Goal: Information Seeking & Learning: Learn about a topic

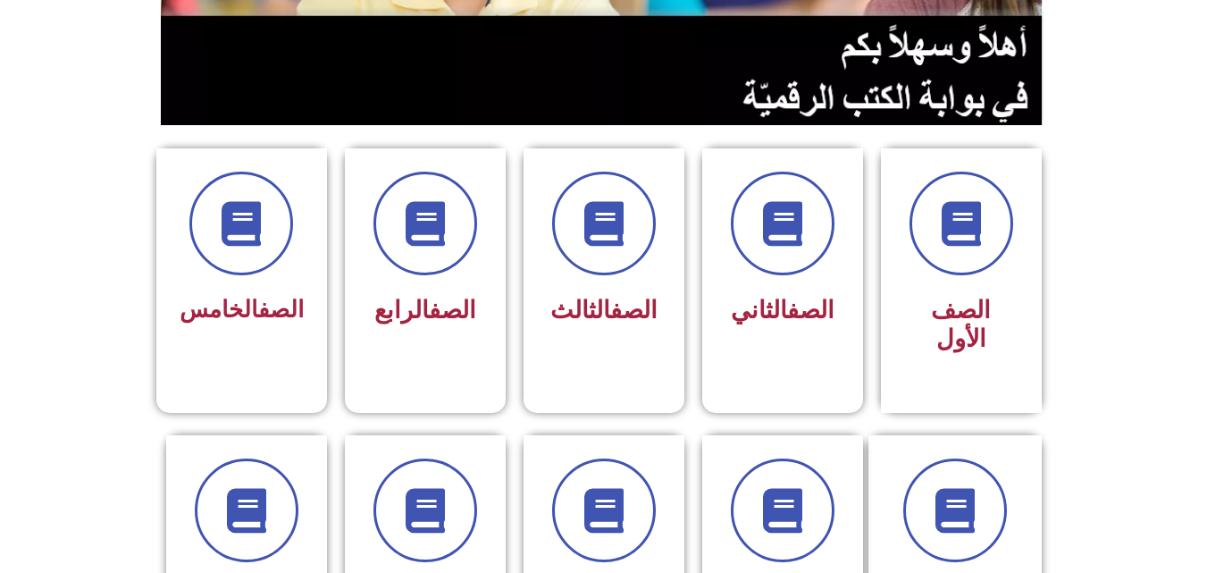
scroll to position [437, 0]
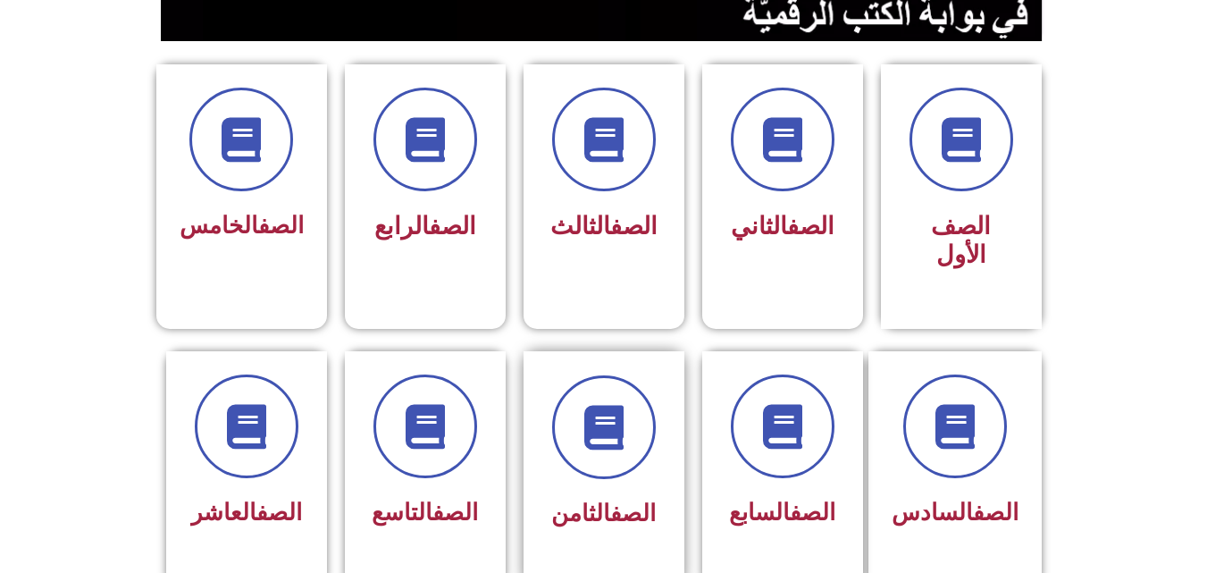
click at [647, 432] on div at bounding box center [604, 427] width 113 height 104
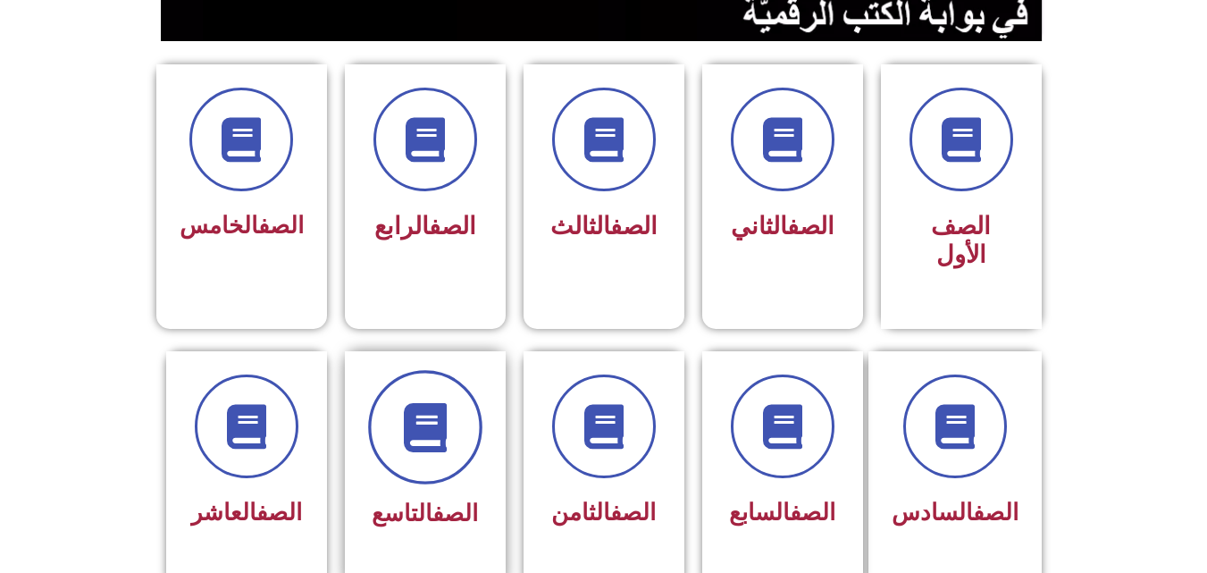
click at [447, 427] on span at bounding box center [425, 427] width 114 height 114
click at [431, 446] on span at bounding box center [425, 427] width 114 height 114
click at [455, 393] on span at bounding box center [425, 427] width 114 height 114
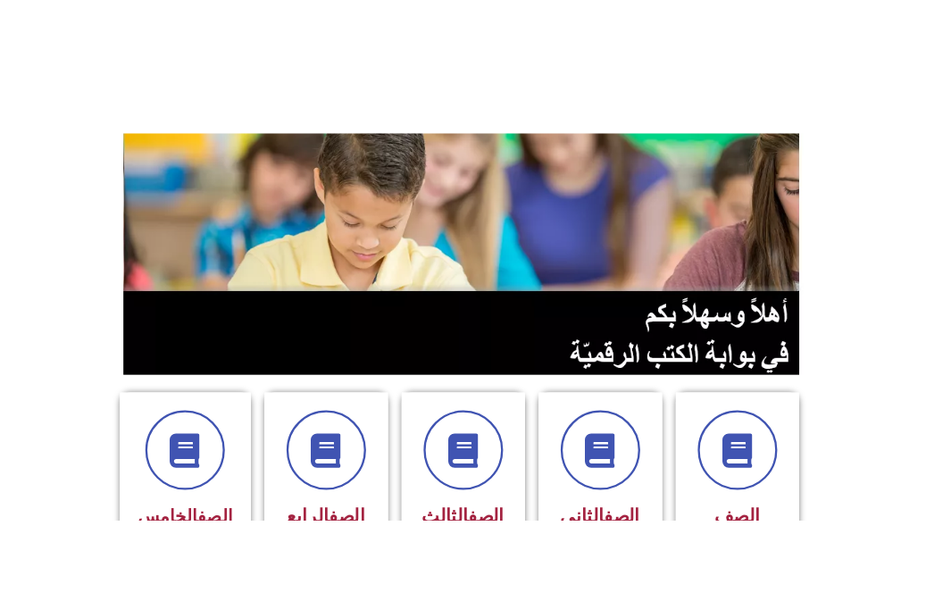
scroll to position [63, 0]
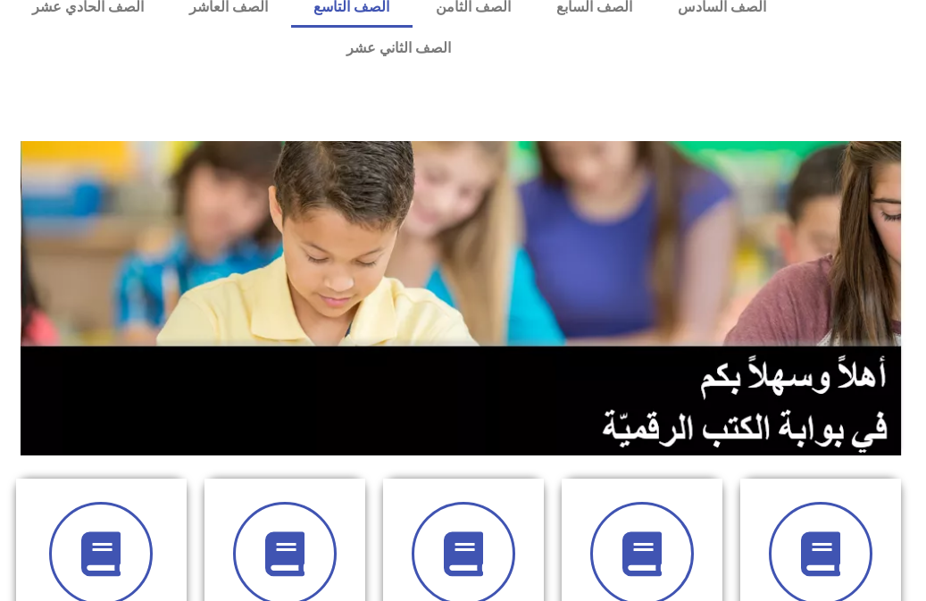
click at [413, 16] on link "الصف التاسع" at bounding box center [351, 7] width 121 height 41
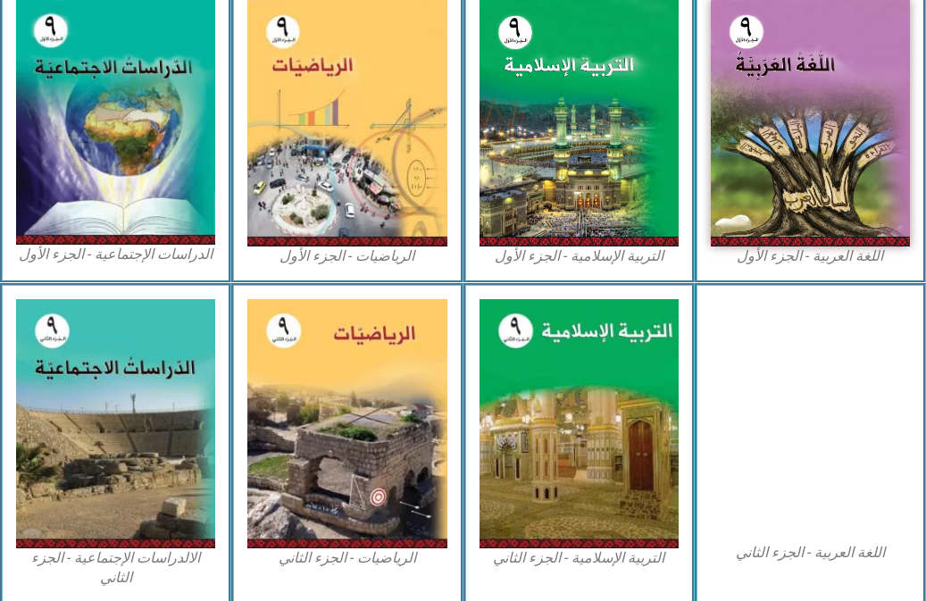
scroll to position [647, 0]
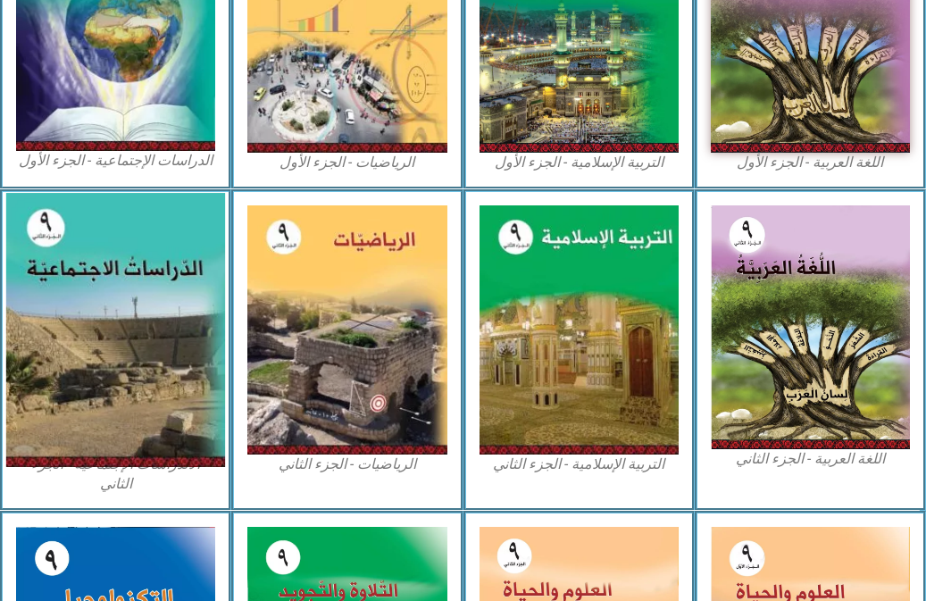
click at [158, 315] on img at bounding box center [116, 330] width 220 height 274
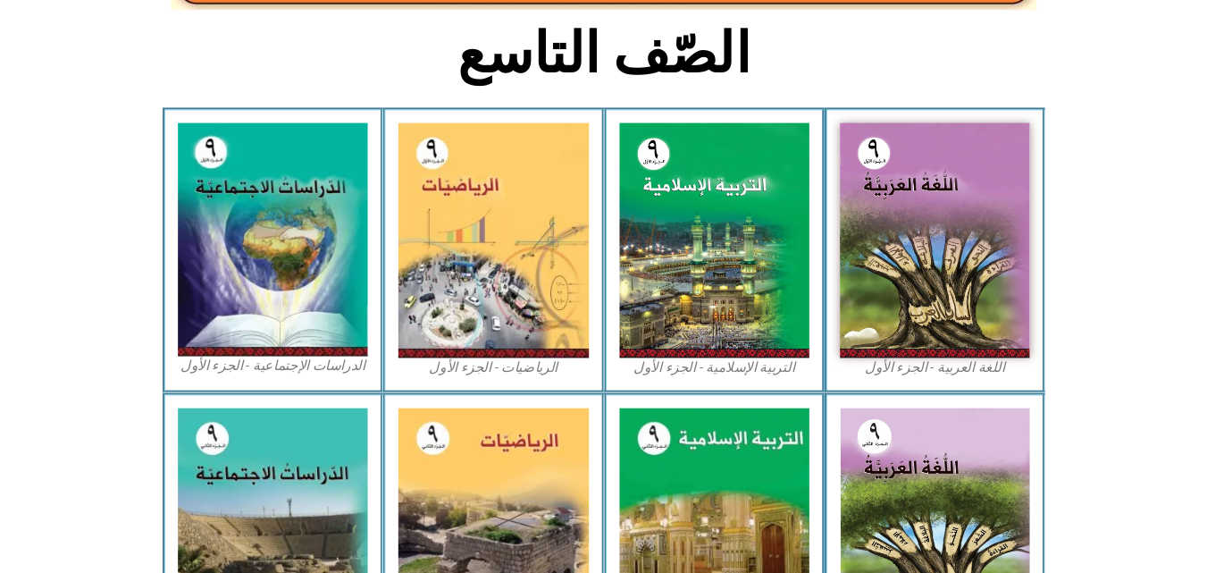
scroll to position [398, 0]
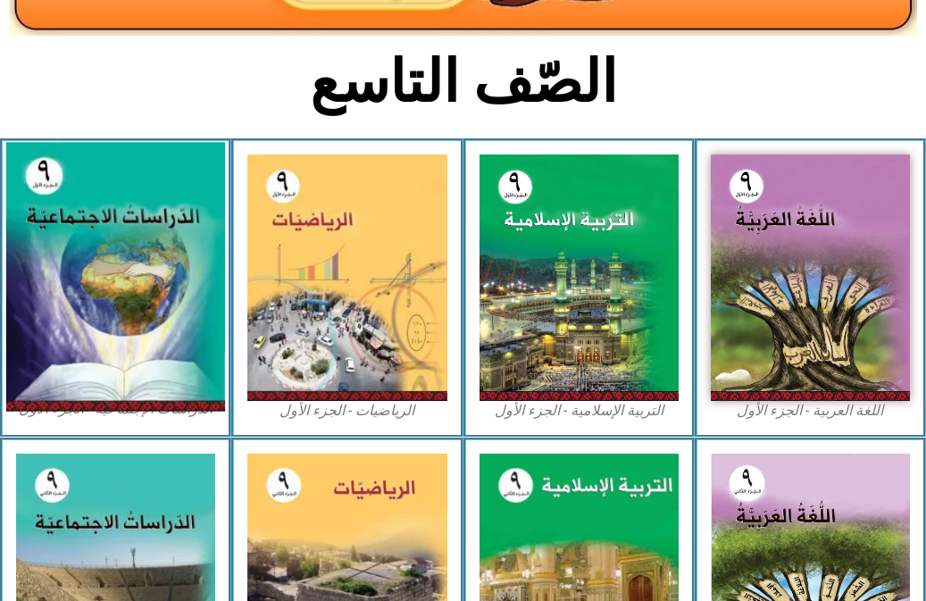
click at [164, 232] on img at bounding box center [116, 277] width 220 height 270
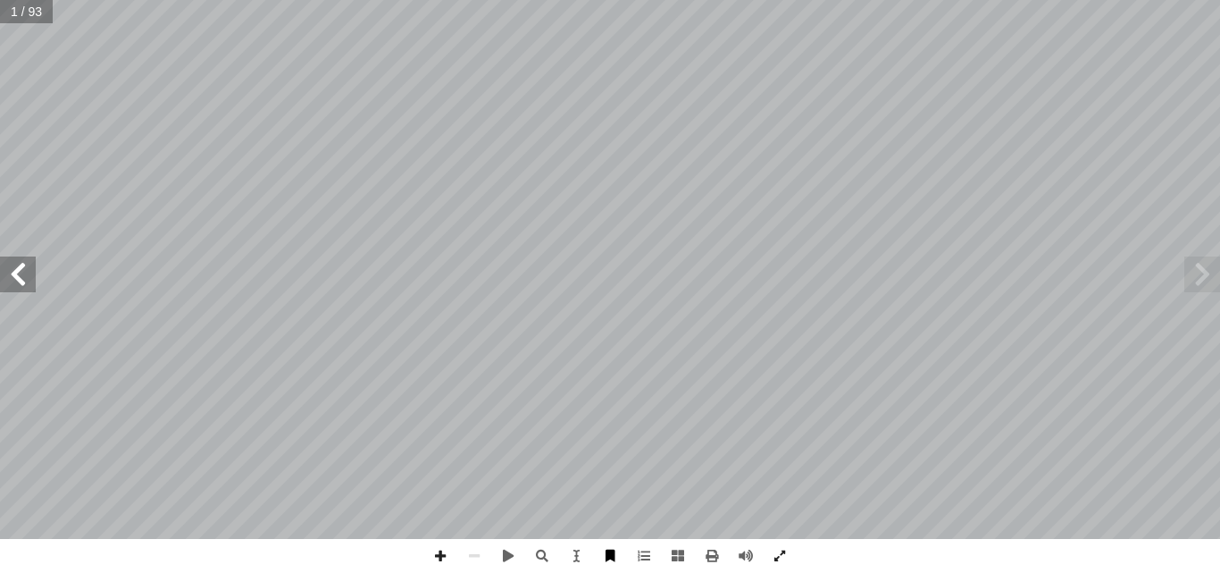
click at [608, 549] on span at bounding box center [610, 556] width 34 height 34
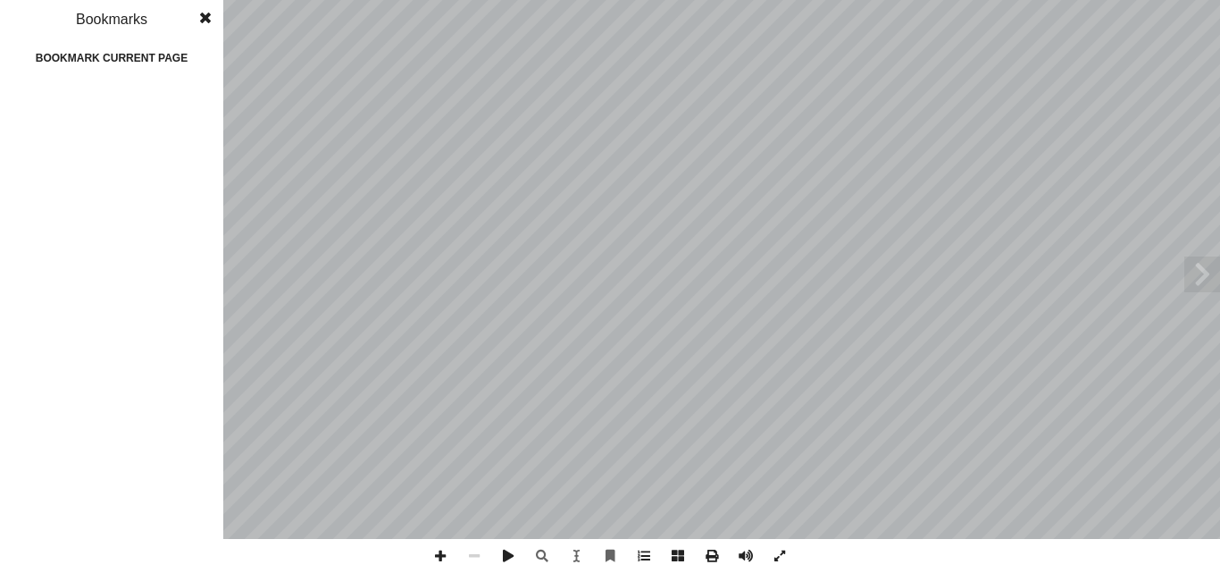
click at [207, 13] on span at bounding box center [205, 18] width 32 height 36
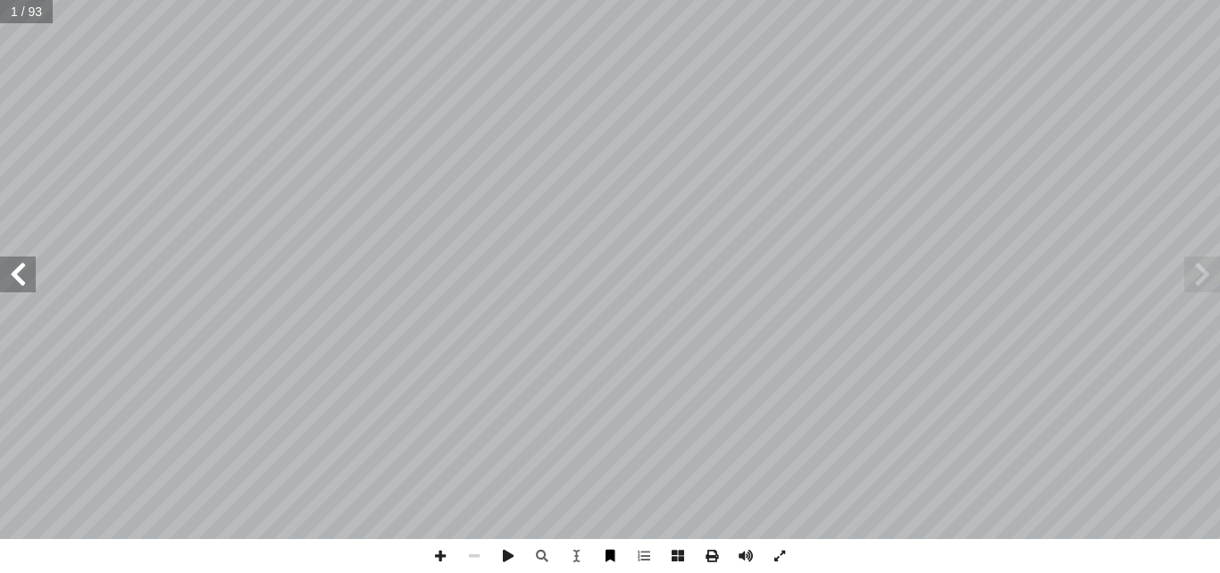
click at [603, 545] on span at bounding box center [610, 556] width 34 height 34
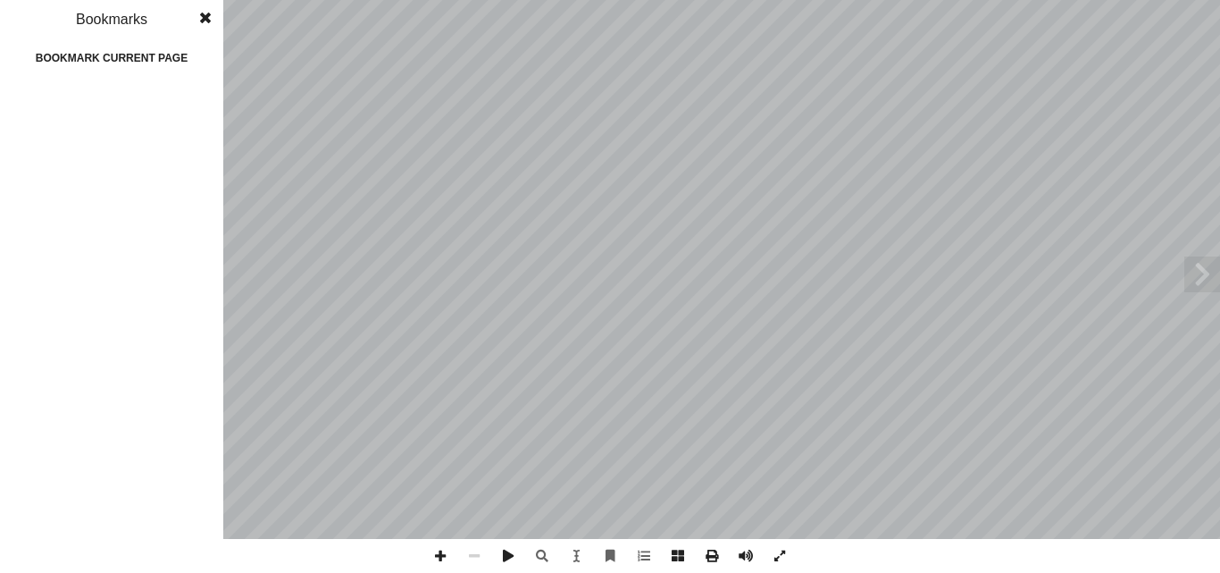
click at [205, 22] on span at bounding box center [205, 18] width 32 height 36
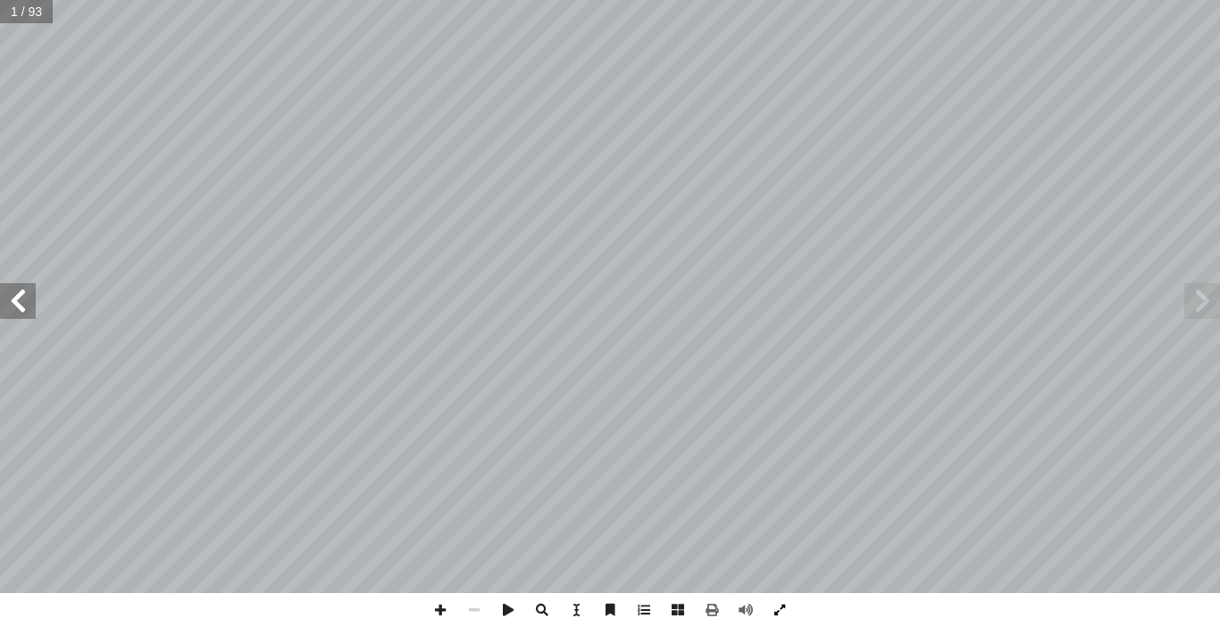
click at [777, 594] on span at bounding box center [780, 610] width 34 height 34
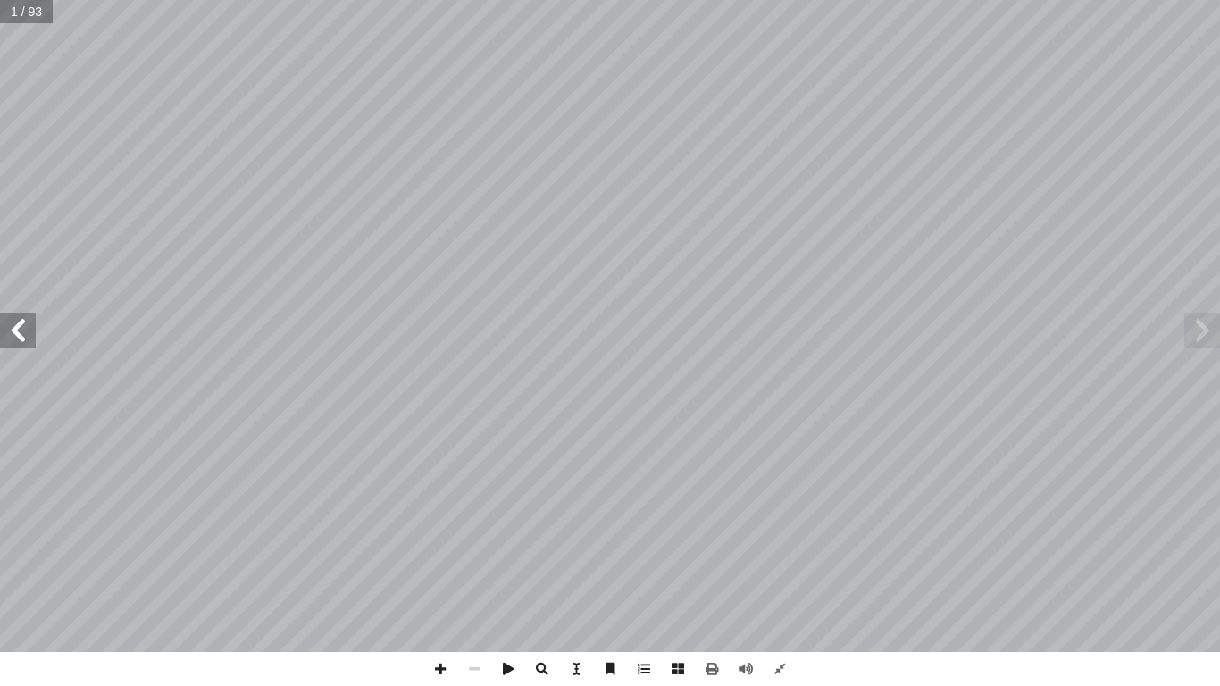
click at [923, 335] on span at bounding box center [1203, 331] width 36 height 36
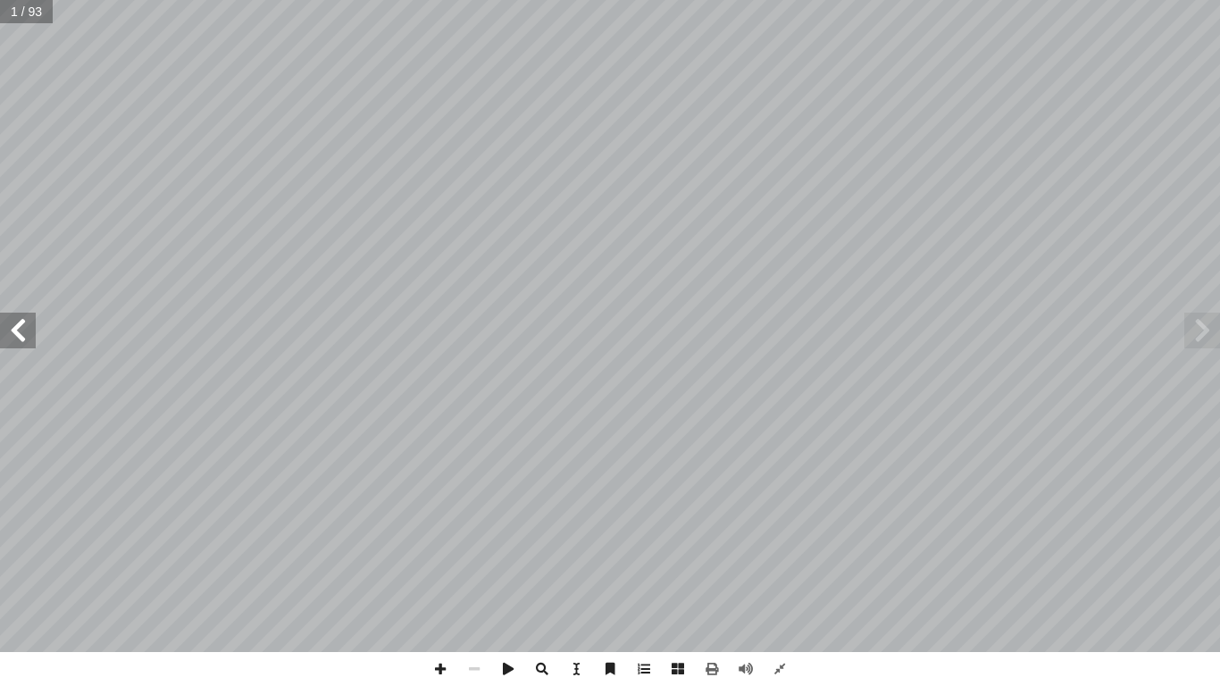
click at [4, 328] on span at bounding box center [18, 331] width 36 height 36
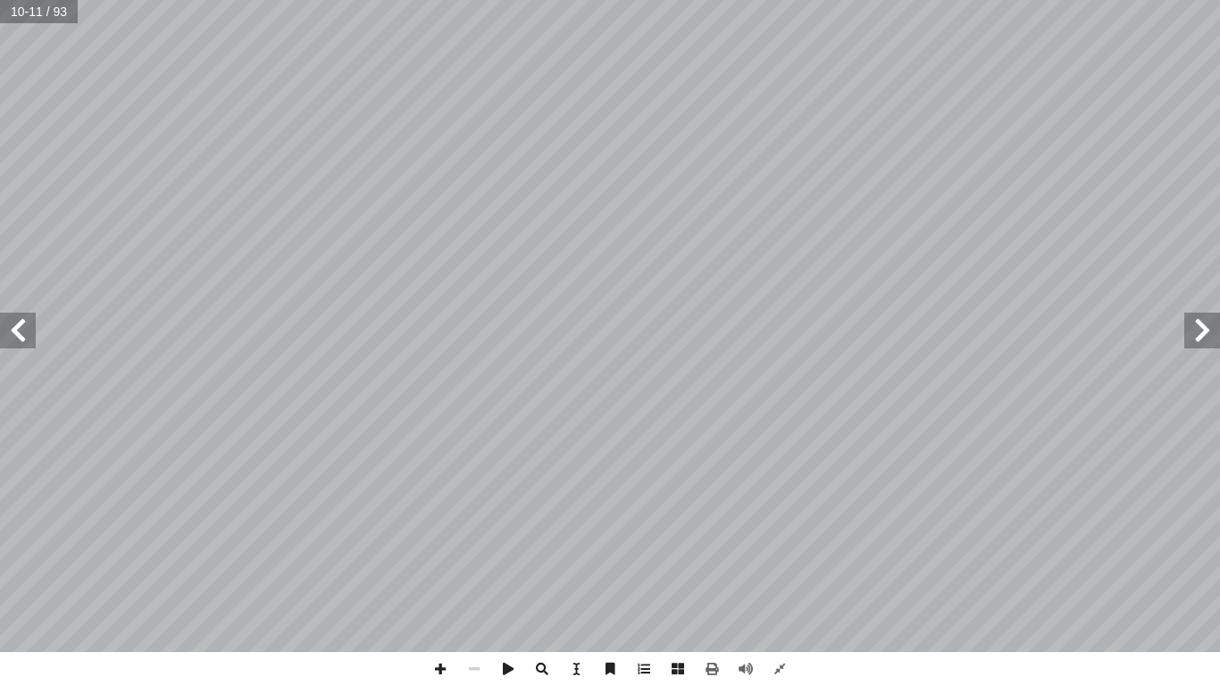
click at [923, 327] on span at bounding box center [1203, 331] width 36 height 36
click at [15, 328] on span at bounding box center [18, 331] width 36 height 36
click at [437, 594] on span at bounding box center [440, 669] width 34 height 34
click at [439, 594] on span at bounding box center [440, 669] width 34 height 34
click at [782, 594] on span at bounding box center [780, 669] width 34 height 34
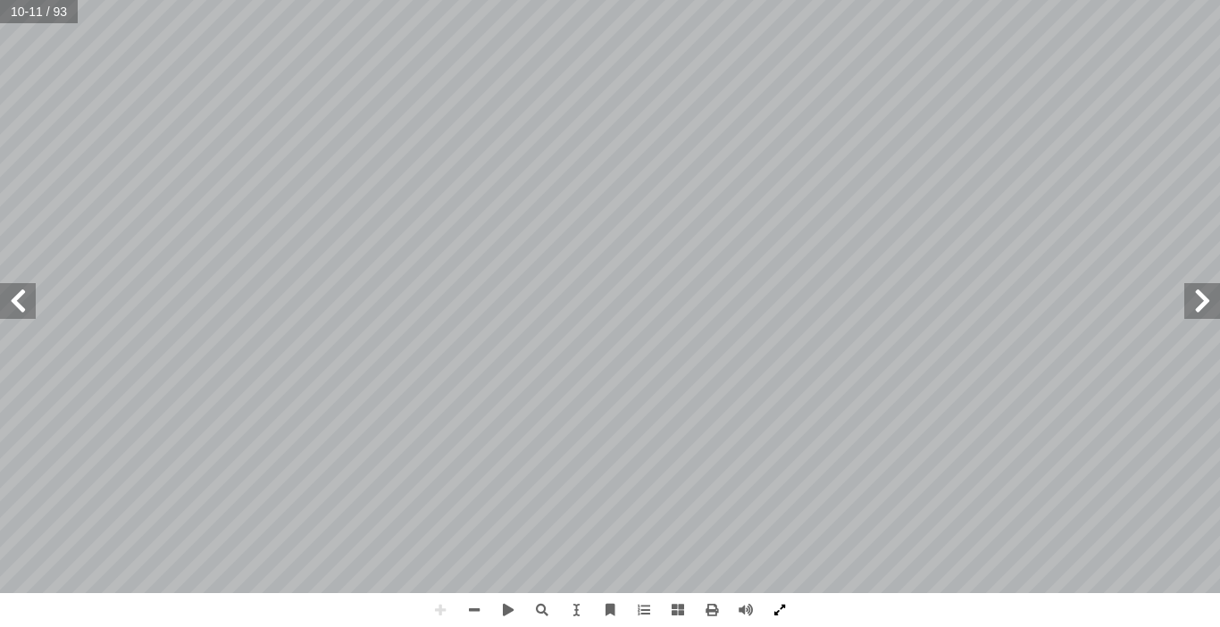
click at [779, 594] on span at bounding box center [780, 610] width 34 height 34
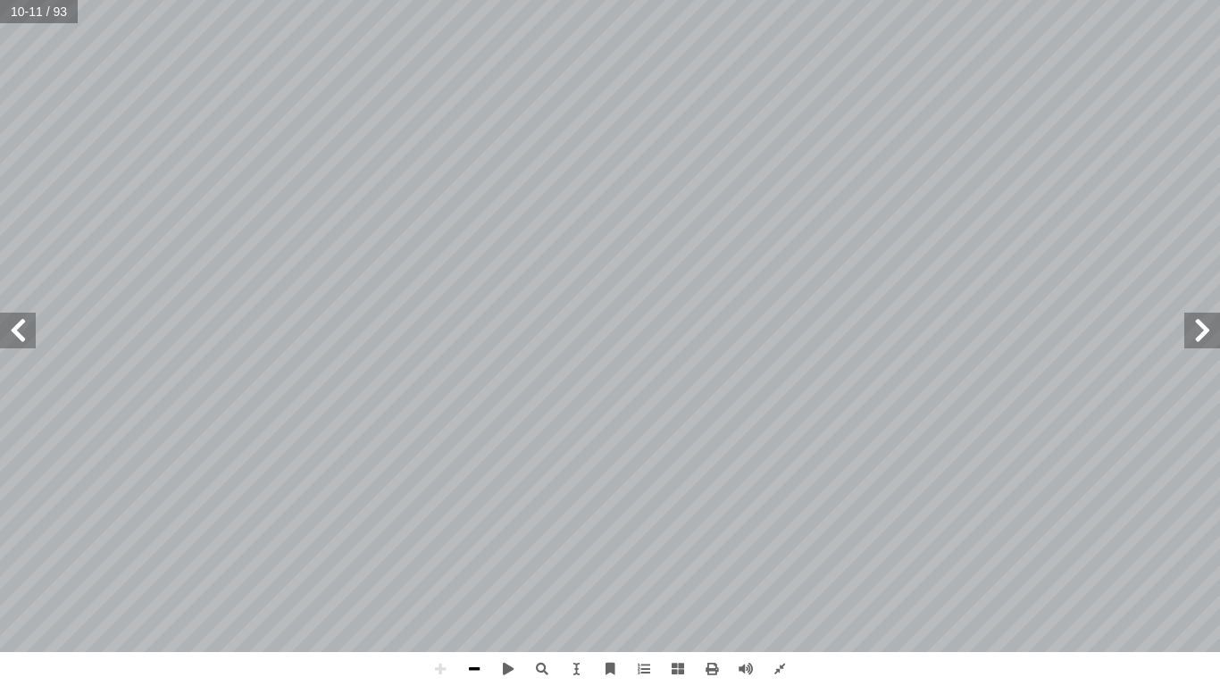
click at [473, 594] on span at bounding box center [474, 669] width 34 height 34
click at [8, 327] on span at bounding box center [18, 331] width 36 height 36
click at [449, 594] on span at bounding box center [440, 669] width 34 height 34
click at [481, 594] on span at bounding box center [474, 669] width 34 height 34
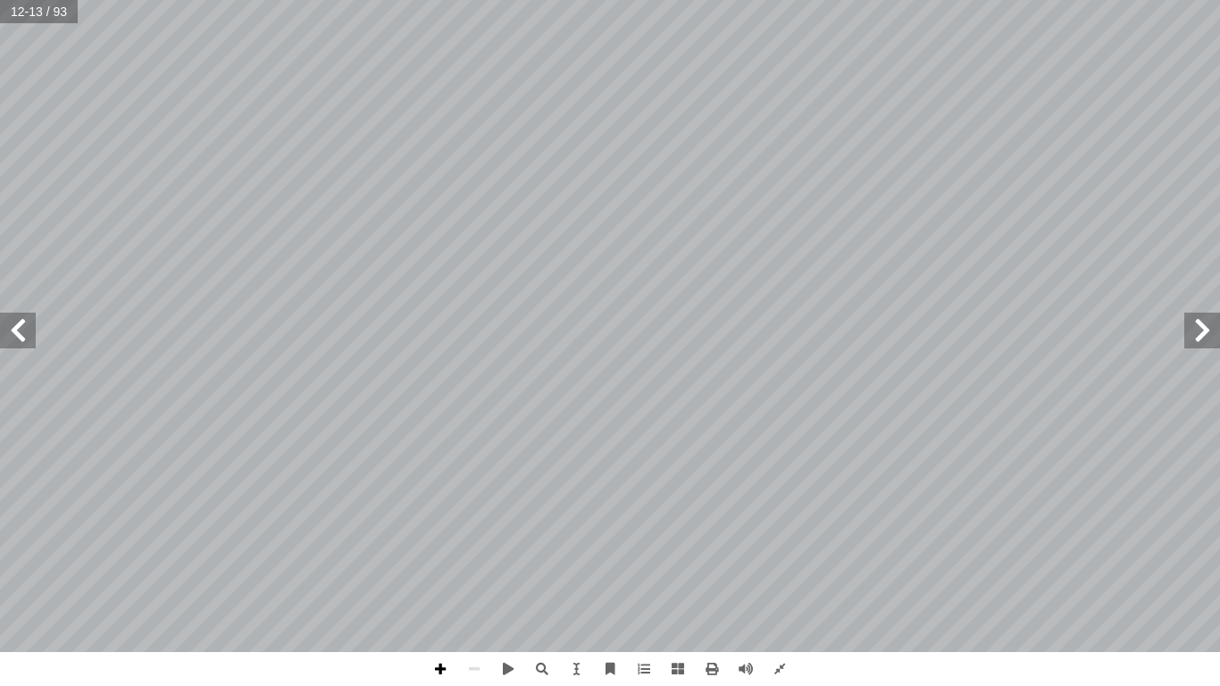
click at [453, 594] on span at bounding box center [440, 669] width 34 height 34
click at [603, 594] on div "٨ • ة تجاه التجزئة السياسية: ّ المواقف العربي نشاط (٤) لتي تليها: � سئلة أ ل� �…" at bounding box center [610, 343] width 1220 height 686
click at [28, 330] on span at bounding box center [18, 331] width 36 height 36
click at [923, 340] on span at bounding box center [1203, 331] width 36 height 36
click at [455, 594] on span at bounding box center [440, 669] width 34 height 34
